Goal: Information Seeking & Learning: Learn about a topic

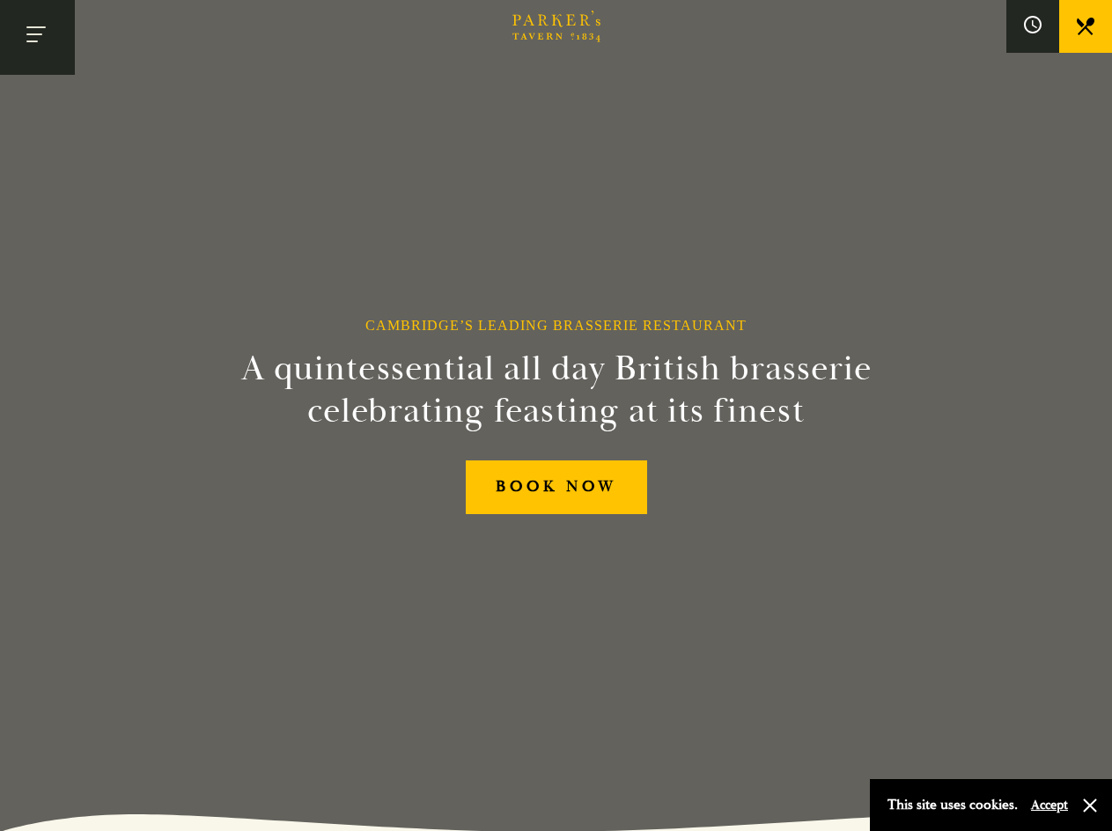
click at [42, 19] on button "Toggle navigation" at bounding box center [37, 37] width 75 height 75
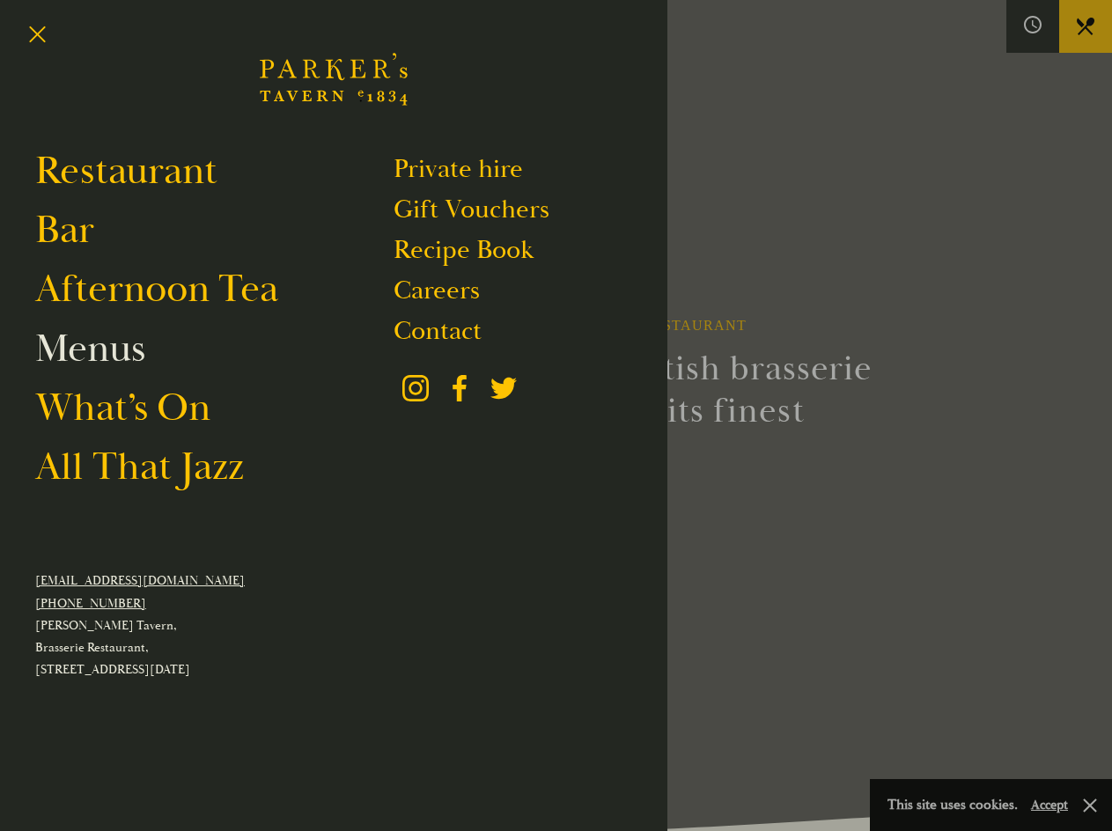
click at [77, 351] on link "Menus" at bounding box center [90, 348] width 110 height 49
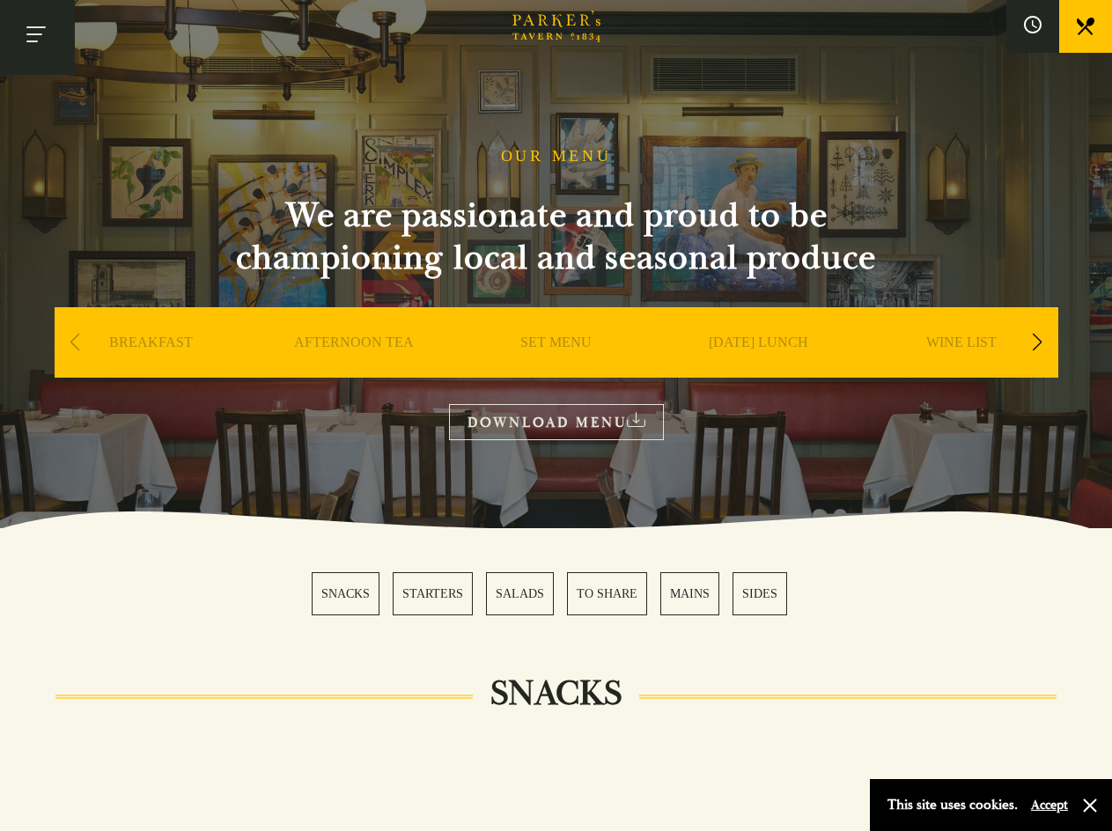
click at [33, 36] on button "Toggle navigation" at bounding box center [37, 37] width 75 height 75
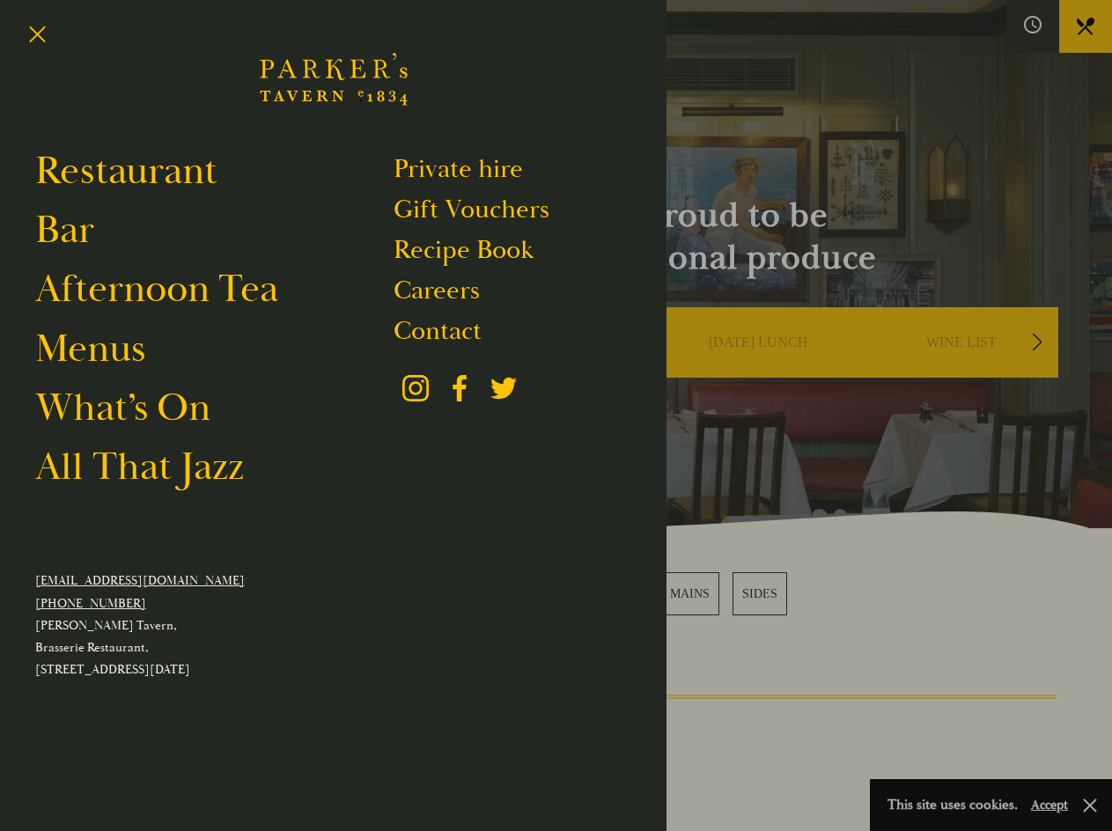
click at [847, 623] on div at bounding box center [556, 415] width 1112 height 831
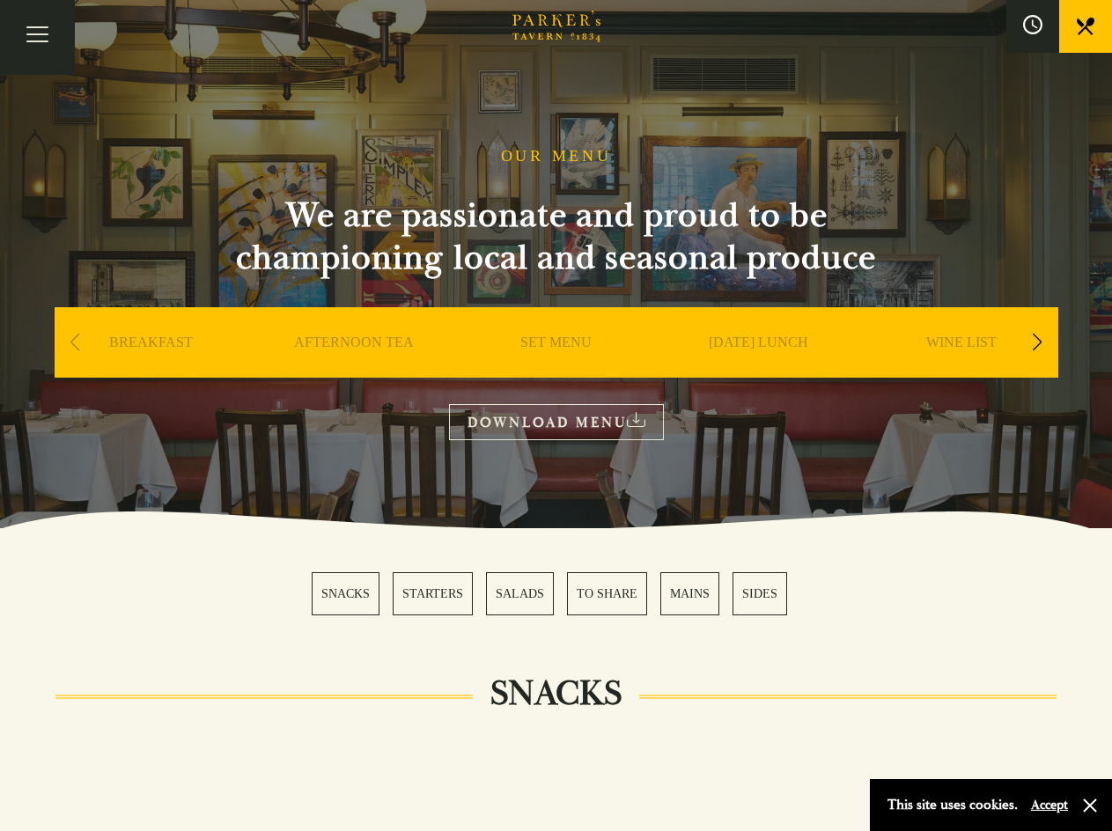
click at [1020, 27] on button at bounding box center [1032, 26] width 53 height 53
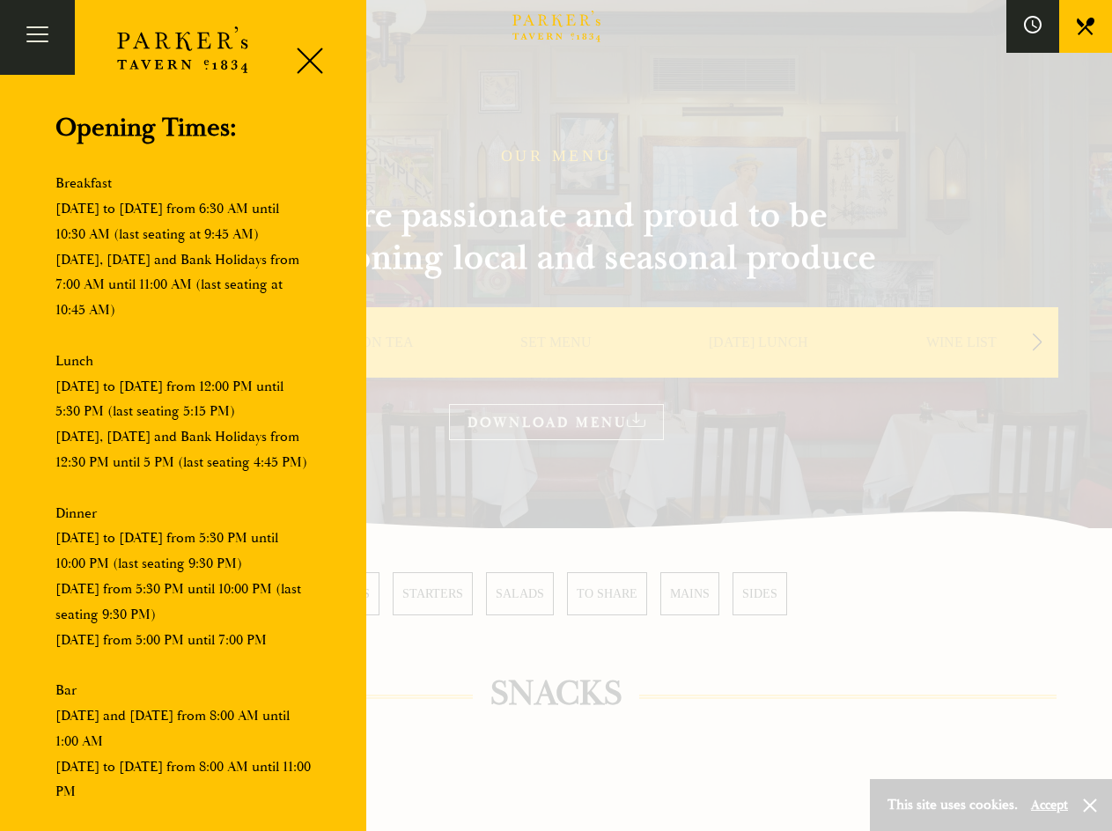
click at [586, 703] on div at bounding box center [556, 415] width 1112 height 831
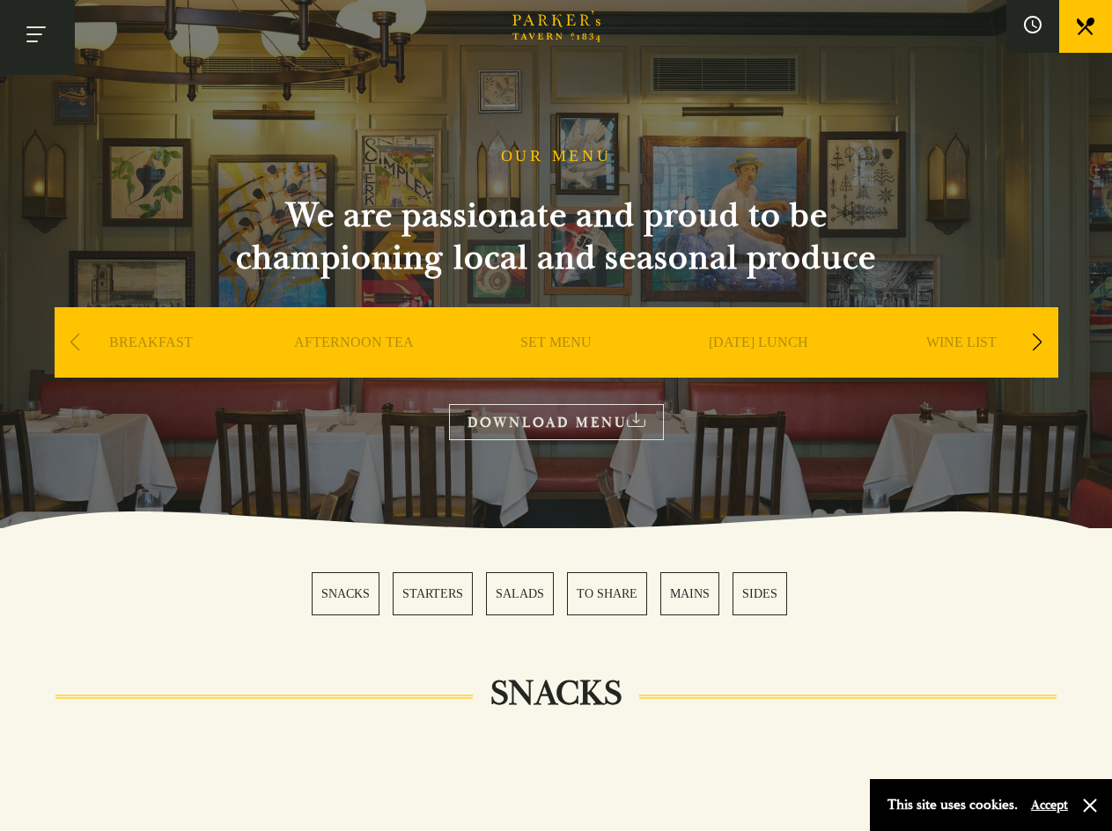
click at [37, 25] on button "Toggle navigation" at bounding box center [37, 37] width 75 height 75
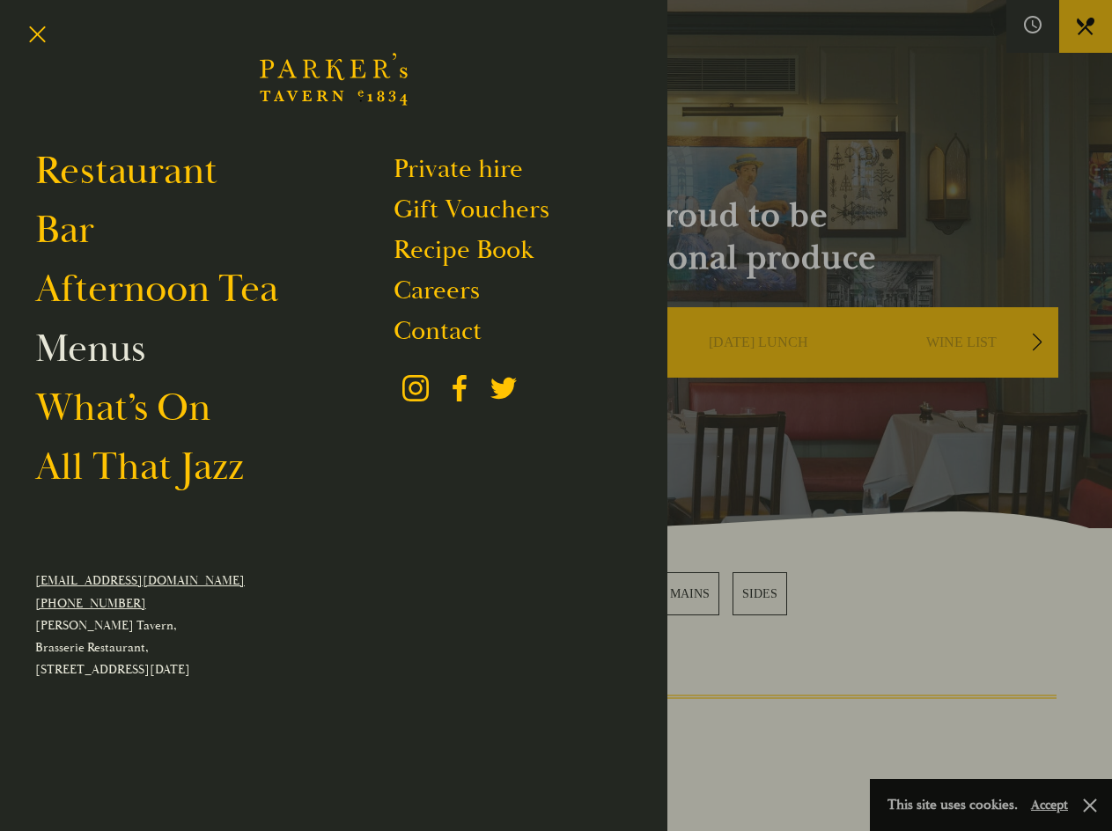
click at [81, 359] on link "Menus" at bounding box center [90, 348] width 110 height 49
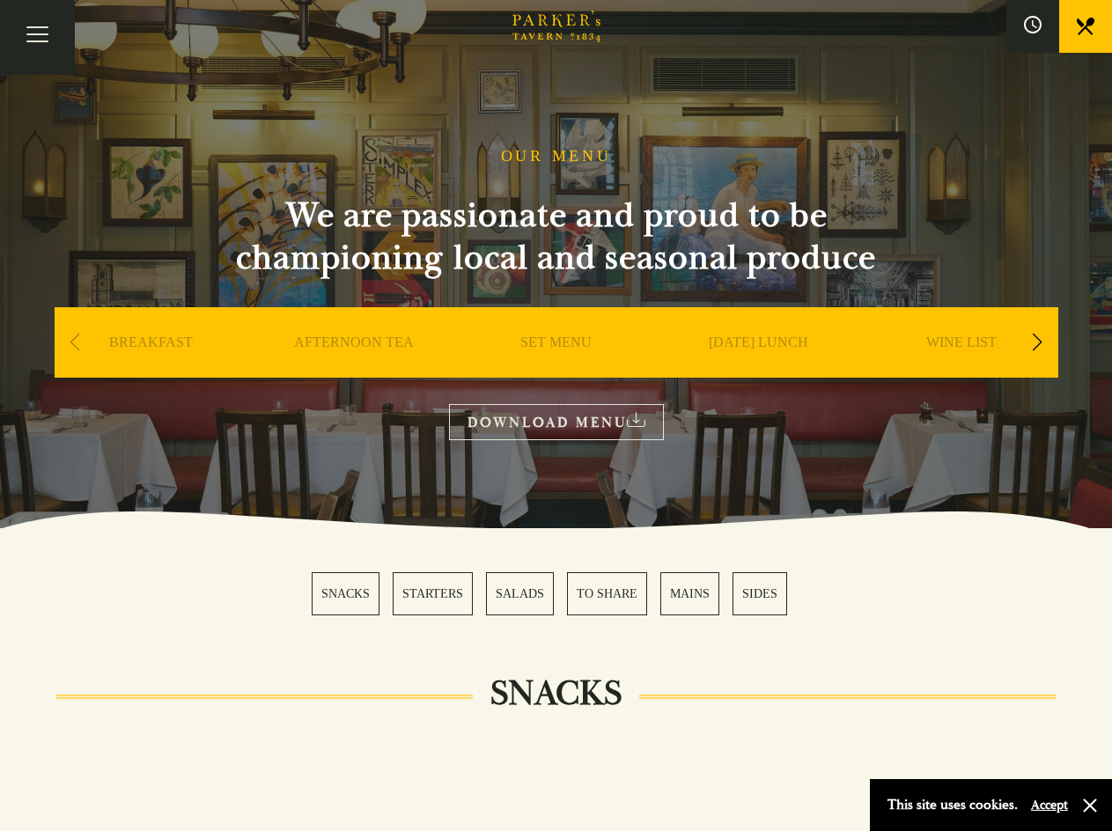
click at [1027, 339] on div "Next slide" at bounding box center [1038, 342] width 24 height 39
click at [1029, 340] on div "Next slide" at bounding box center [1038, 342] width 24 height 39
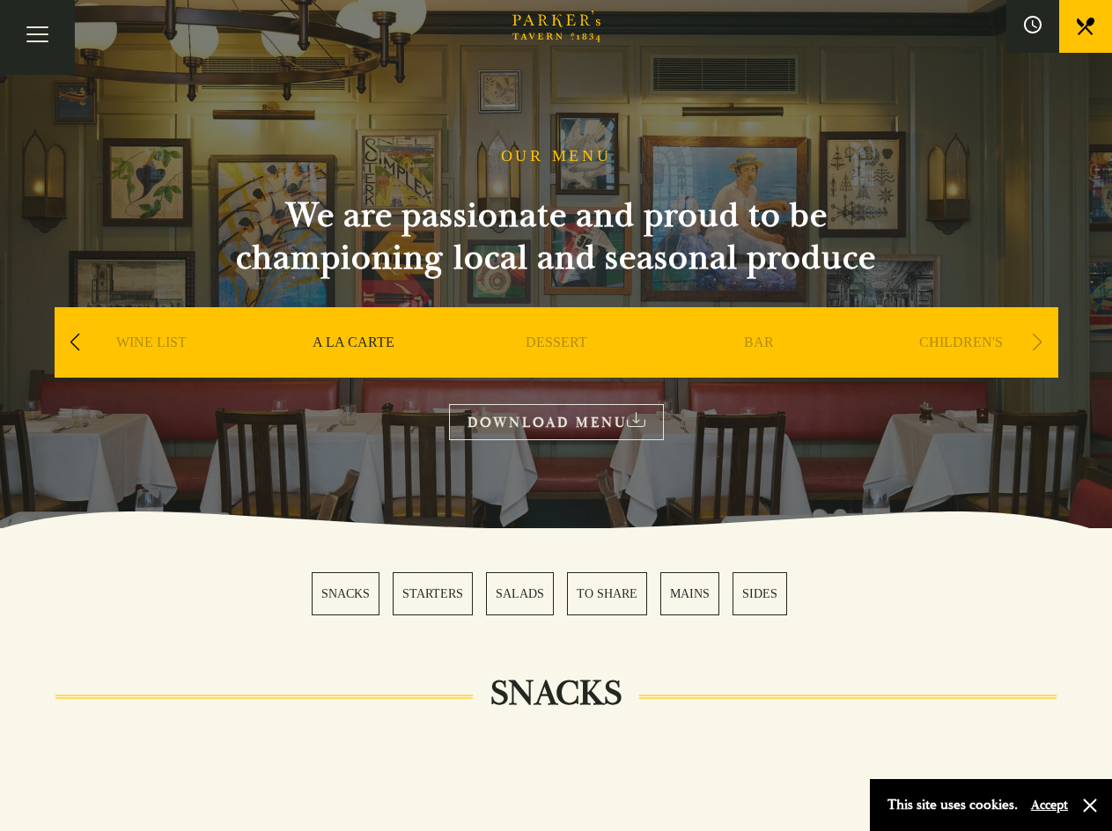
click at [1042, 340] on div "Next slide" at bounding box center [1038, 342] width 24 height 39
click at [85, 350] on div "Previous slide" at bounding box center [75, 342] width 24 height 39
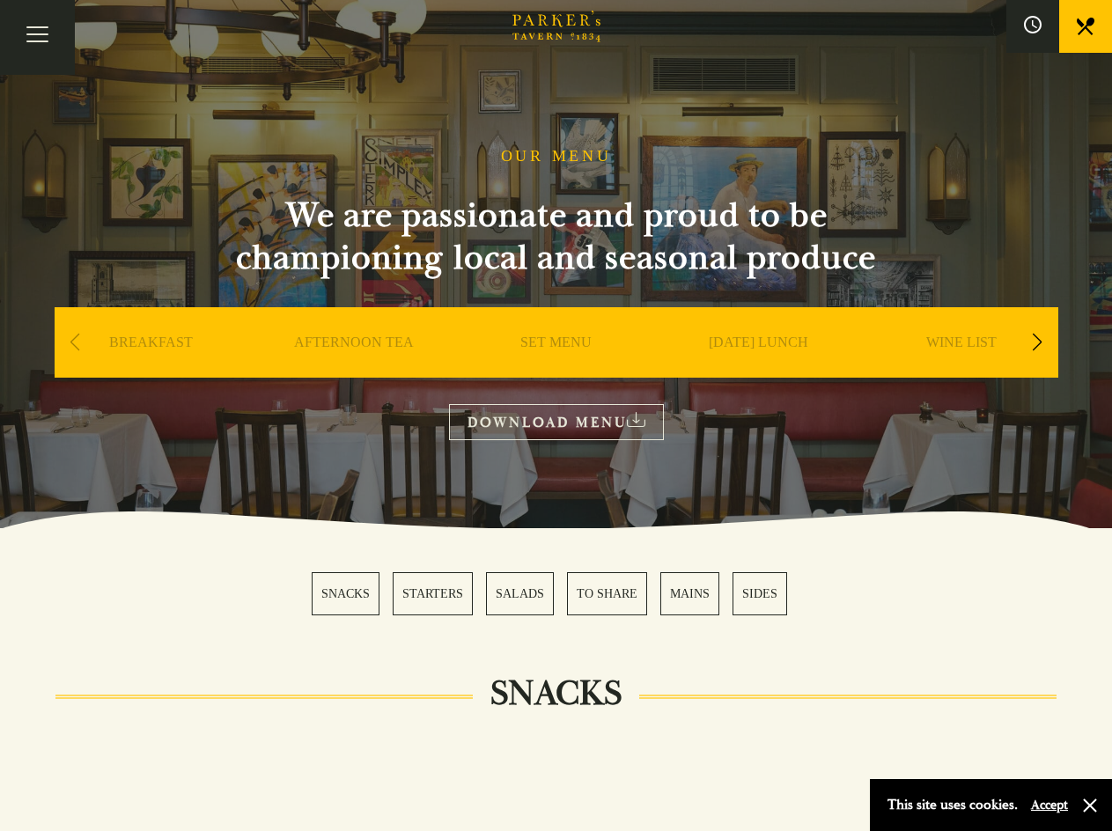
click at [85, 350] on div "Previous slide" at bounding box center [75, 342] width 24 height 39
click at [544, 318] on div "SET MENU" at bounding box center [557, 368] width 194 height 123
click at [544, 336] on link "SET MENU" at bounding box center [555, 369] width 71 height 70
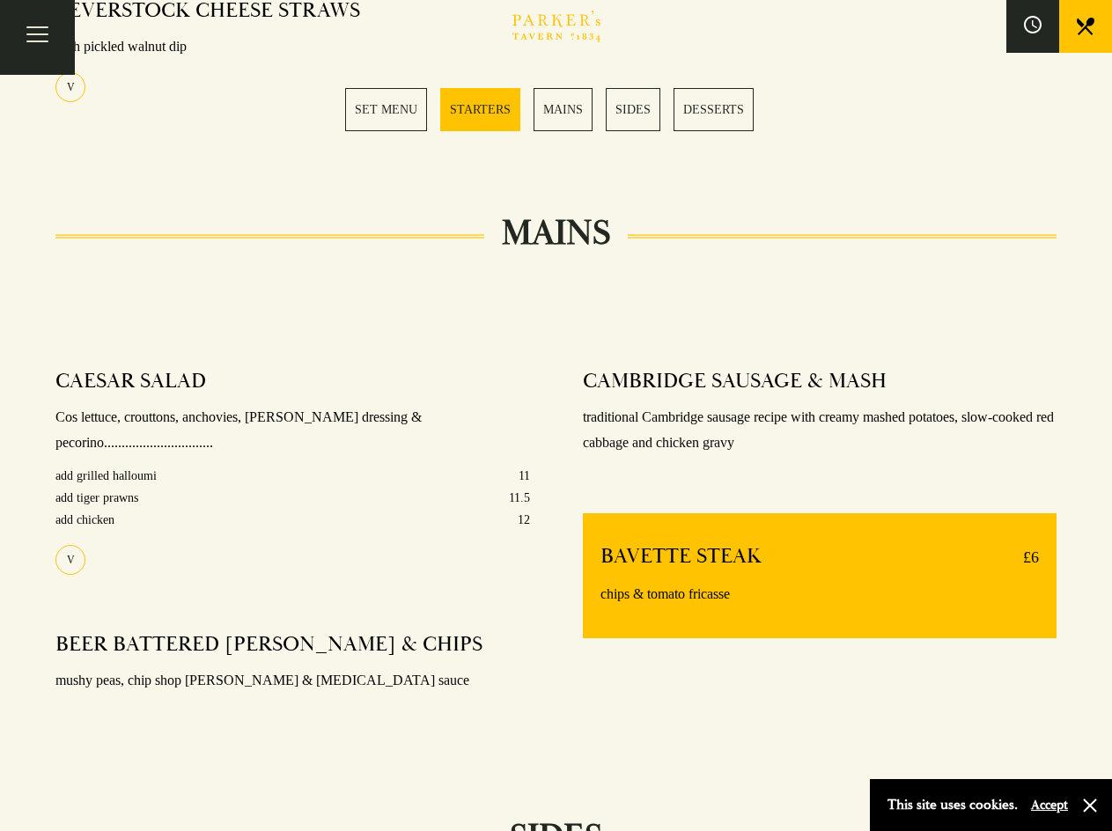
scroll to position [1056, 0]
